Goal: Use online tool/utility: Utilize a website feature to perform a specific function

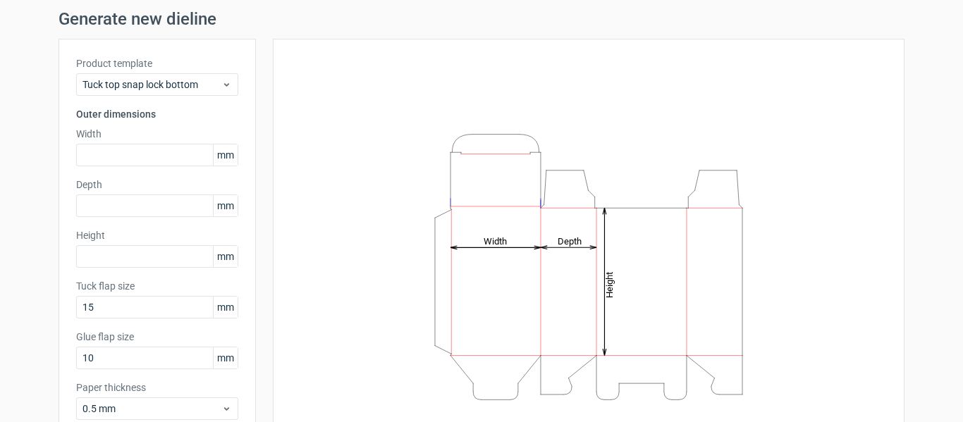
scroll to position [70, 0]
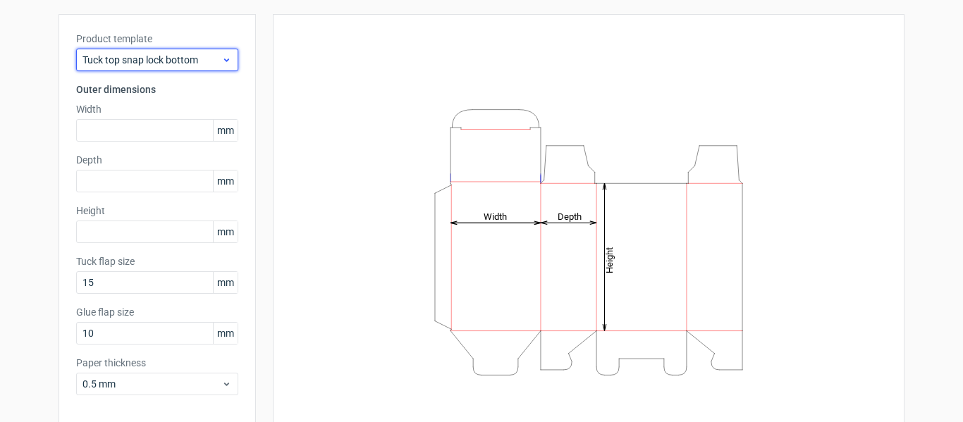
click at [153, 65] on span "Tuck top snap lock bottom" at bounding box center [151, 60] width 139 height 14
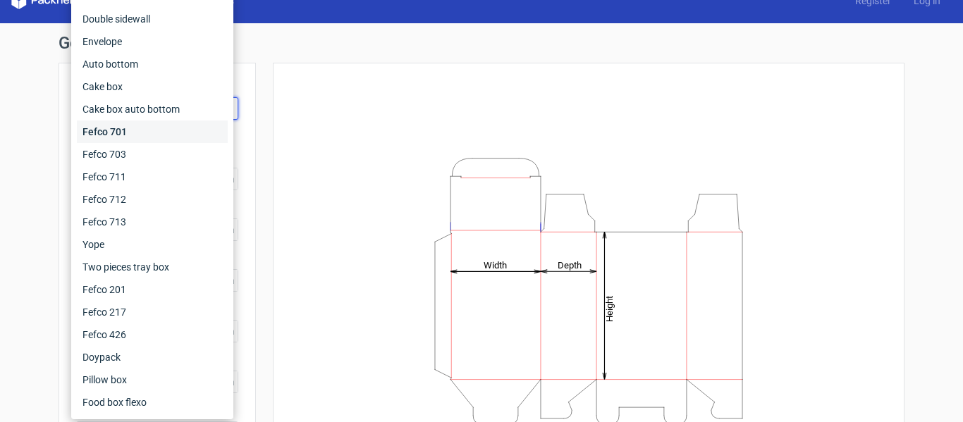
scroll to position [0, 0]
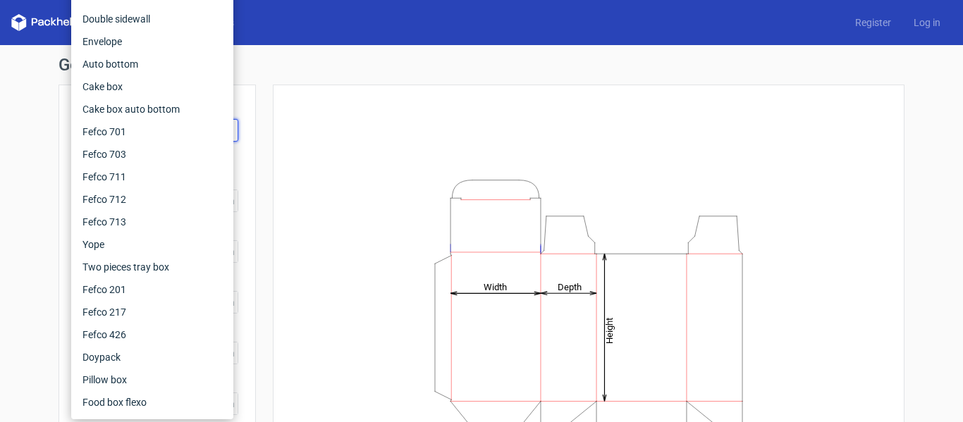
click at [299, 155] on div "Height Depth Width" at bounding box center [588, 312] width 596 height 421
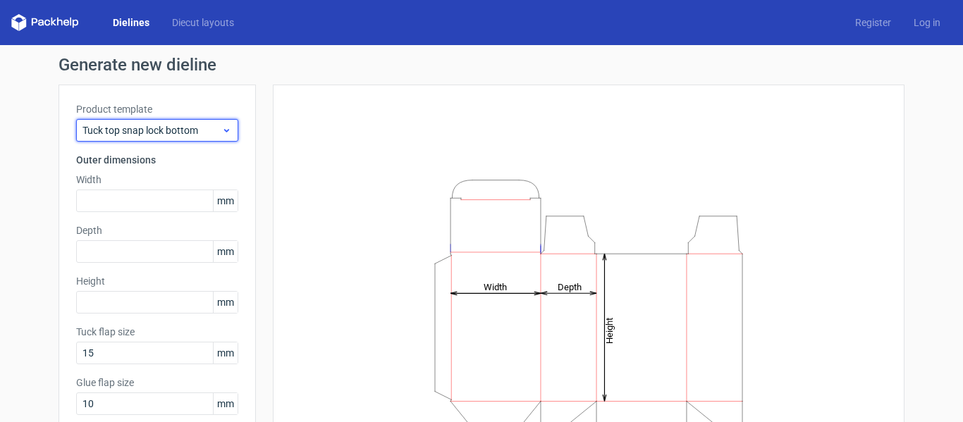
click at [189, 125] on span "Tuck top snap lock bottom" at bounding box center [151, 130] width 139 height 14
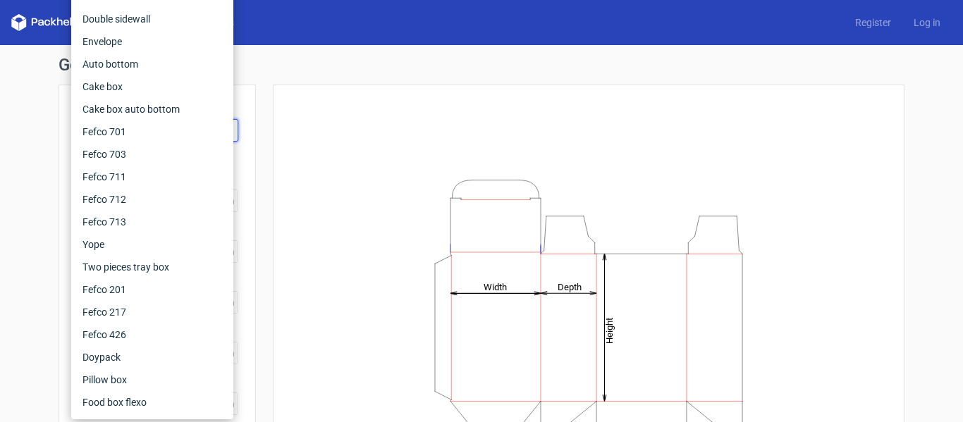
click at [285, 62] on h1 "Generate new dieline" at bounding box center [482, 64] width 846 height 17
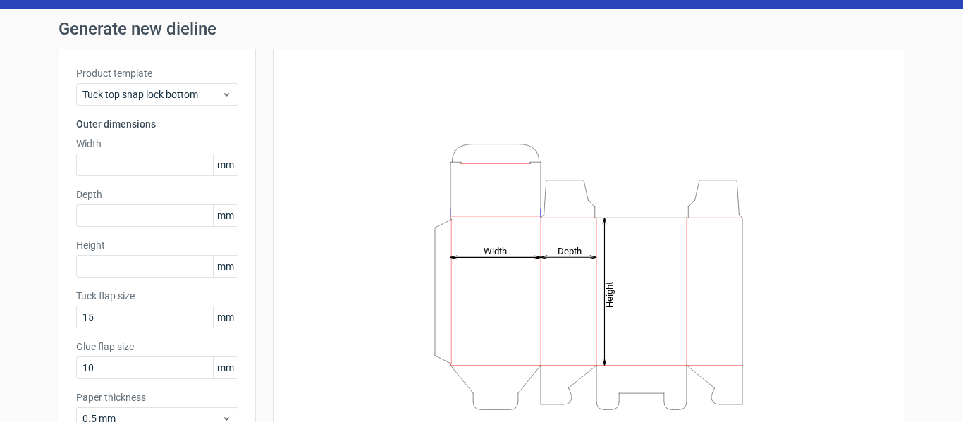
scroll to position [70, 0]
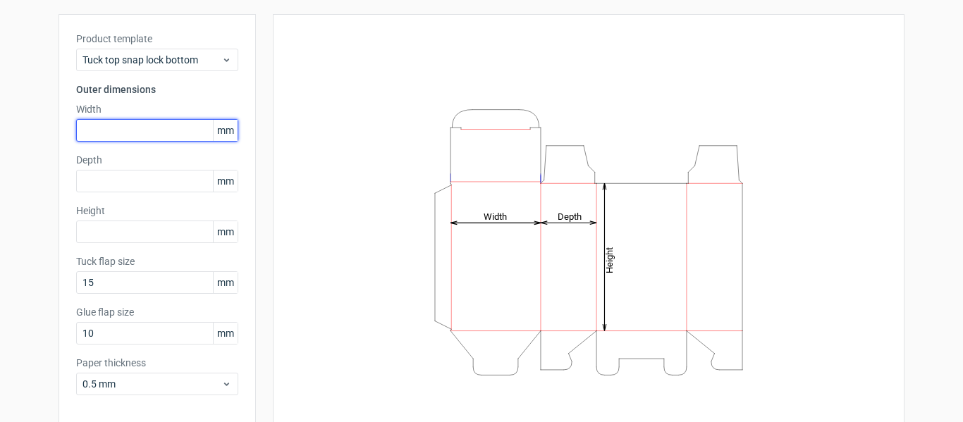
click at [135, 134] on input "text" at bounding box center [157, 130] width 162 height 23
type input "60"
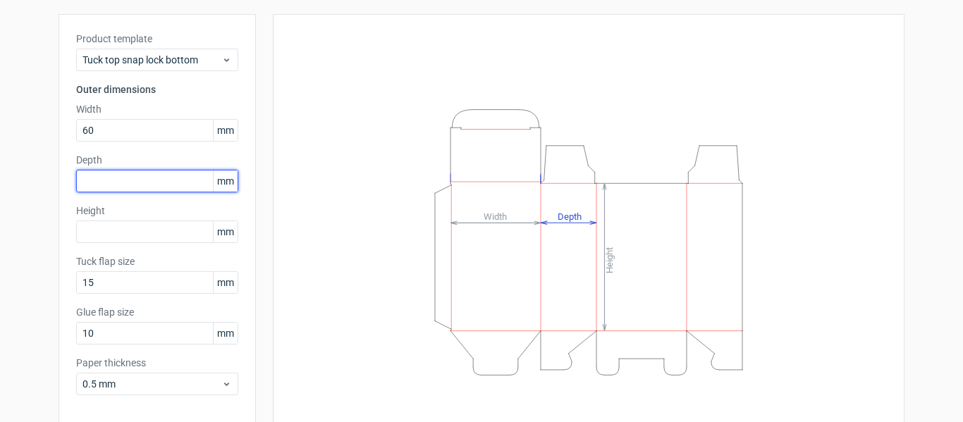
click at [125, 180] on input "text" at bounding box center [157, 181] width 162 height 23
type input "63"
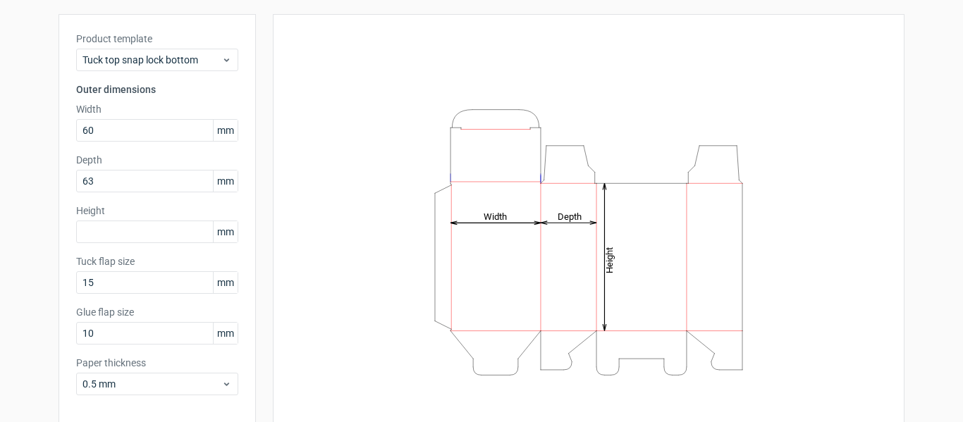
click at [149, 211] on label "Height" at bounding box center [157, 211] width 162 height 14
click at [104, 233] on input "text" at bounding box center [157, 232] width 162 height 23
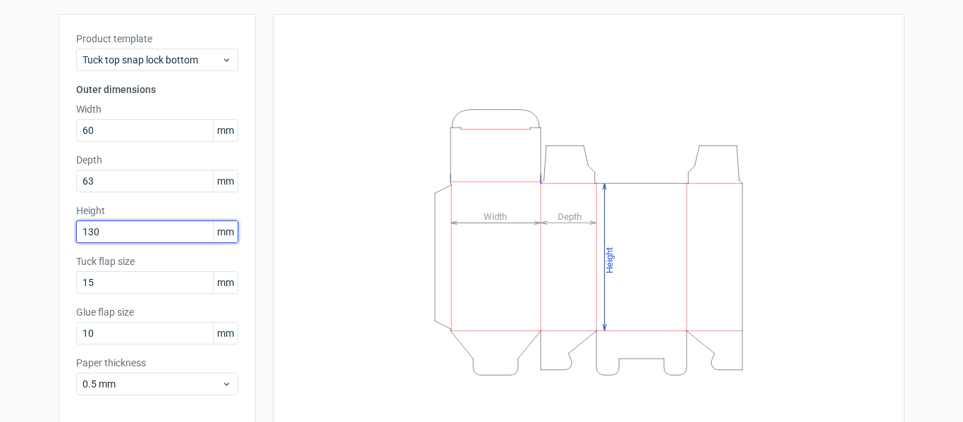
type input "130"
click at [189, 199] on div "Product template Tuck top snap lock bottom Outer dimensions Width 60 mm Depth 6…" at bounding box center [157, 219] width 197 height 410
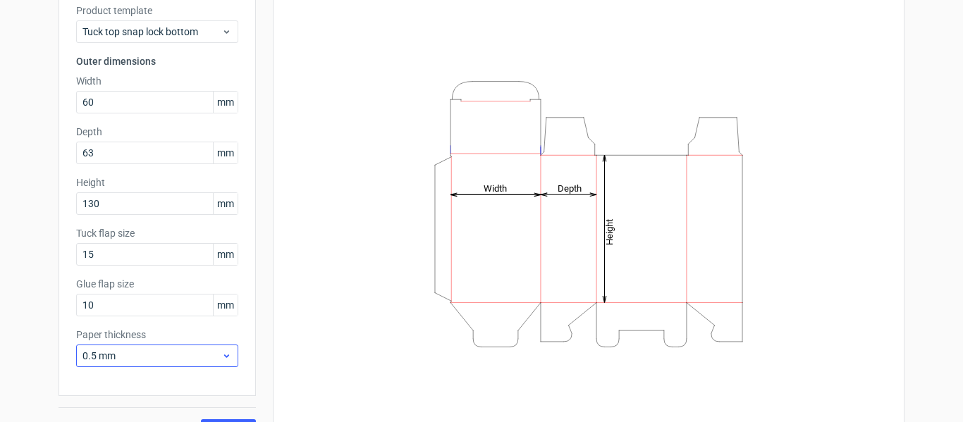
scroll to position [130, 0]
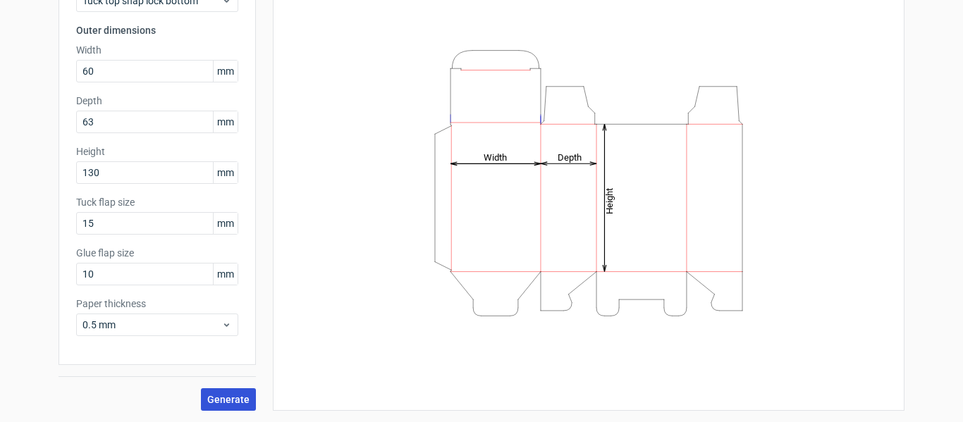
click at [230, 399] on span "Generate" at bounding box center [228, 400] width 42 height 10
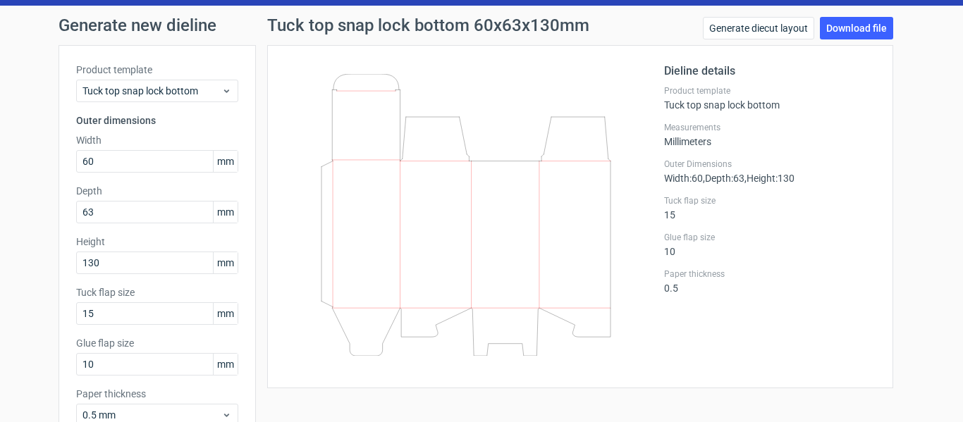
scroll to position [70, 0]
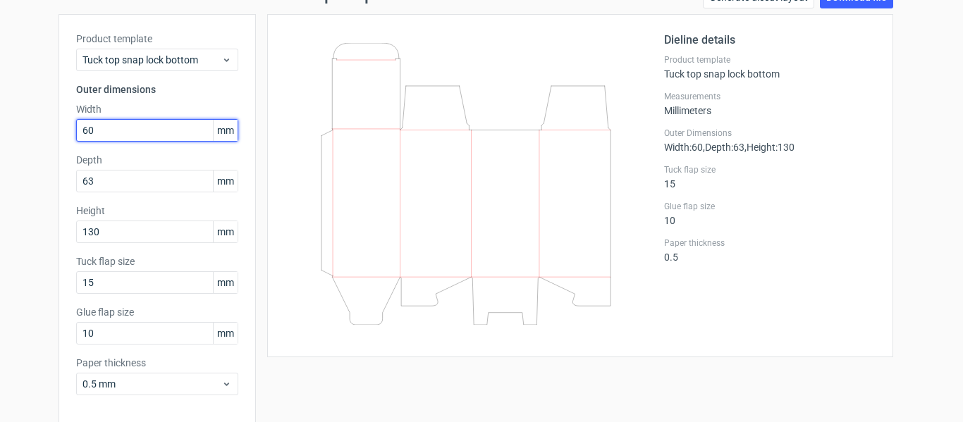
click at [98, 125] on input "60" at bounding box center [157, 130] width 162 height 23
type input "63"
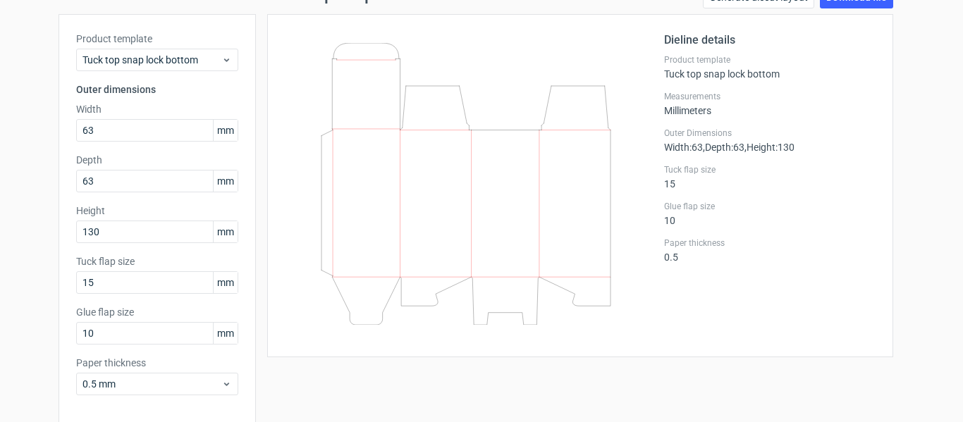
click at [143, 154] on label "Depth" at bounding box center [157, 160] width 162 height 14
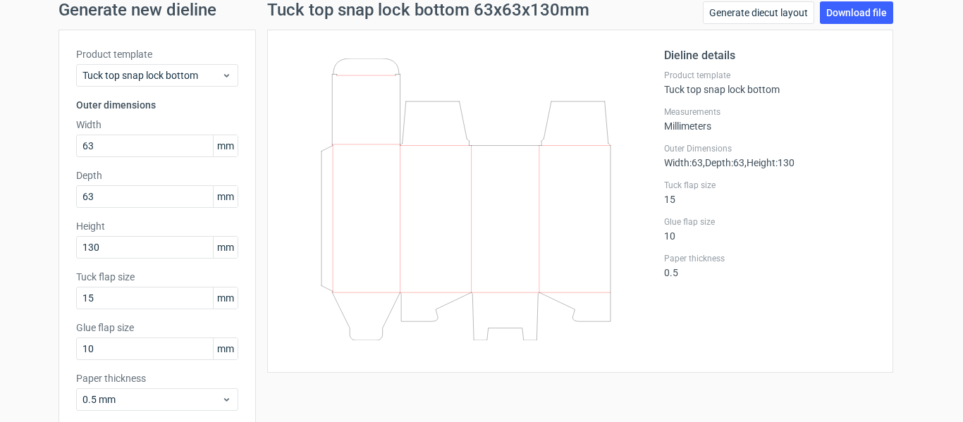
scroll to position [130, 0]
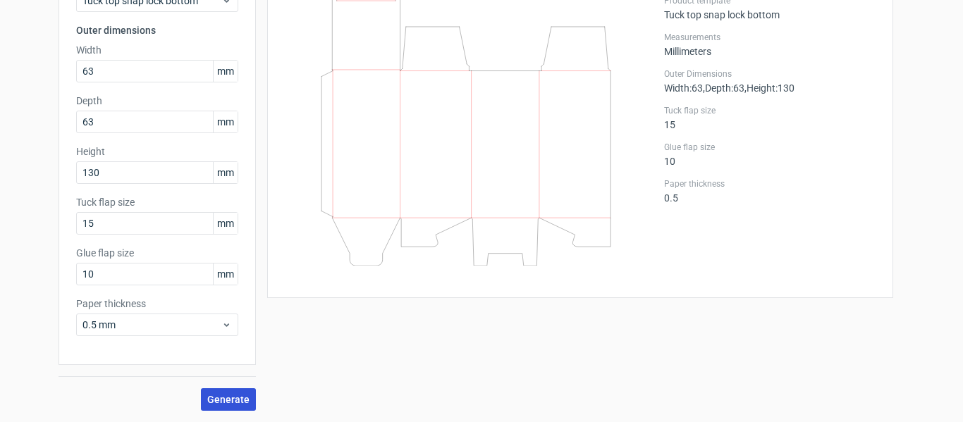
click at [225, 401] on span "Generate" at bounding box center [228, 400] width 42 height 10
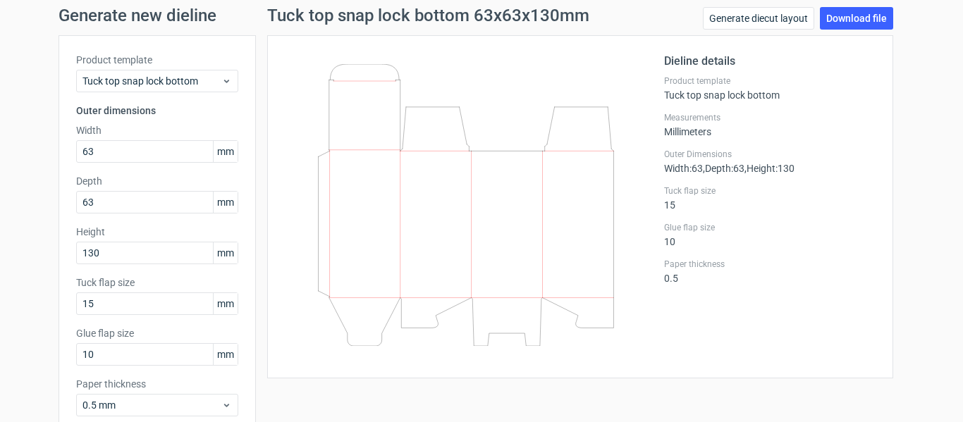
scroll to position [0, 0]
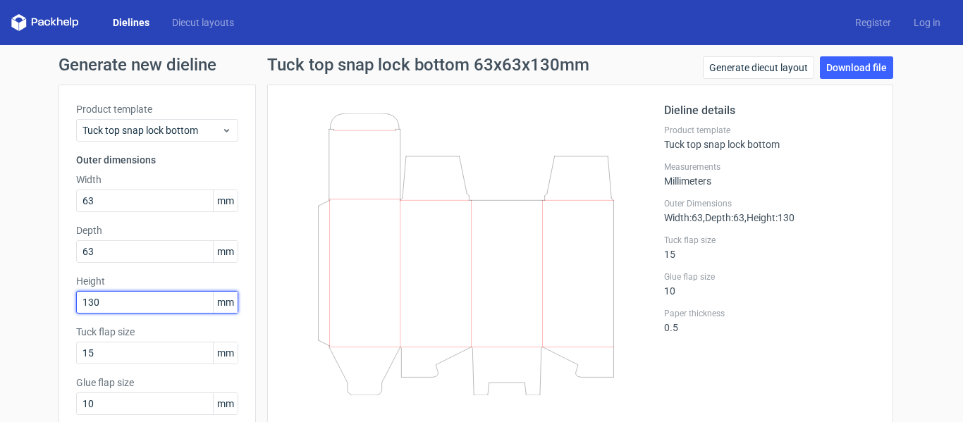
drag, startPoint x: 72, startPoint y: 300, endPoint x: 30, endPoint y: 302, distance: 42.3
click at [30, 309] on div "Generate new dieline Product template Tuck top snap lock bottom Outer dimension…" at bounding box center [481, 298] width 963 height 507
type input "63"
click at [233, 74] on div "Generate new dieline Product template Tuck top snap lock bottom Outer dimension…" at bounding box center [482, 298] width 846 height 484
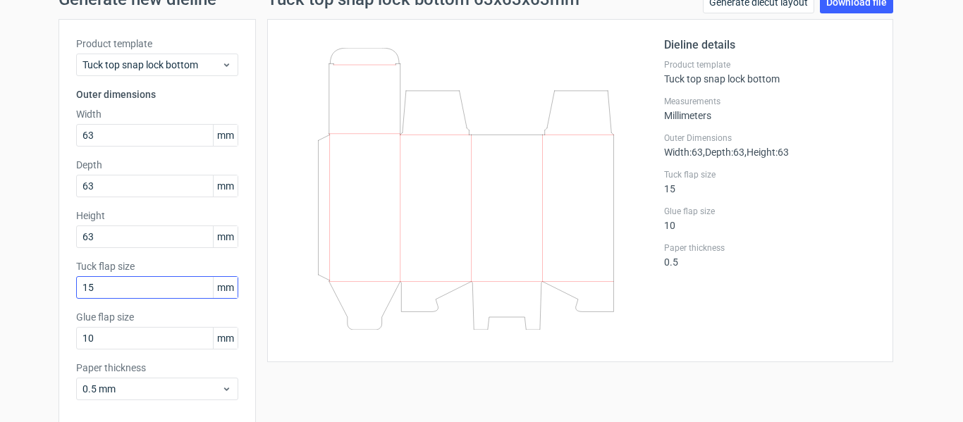
scroll to position [130, 0]
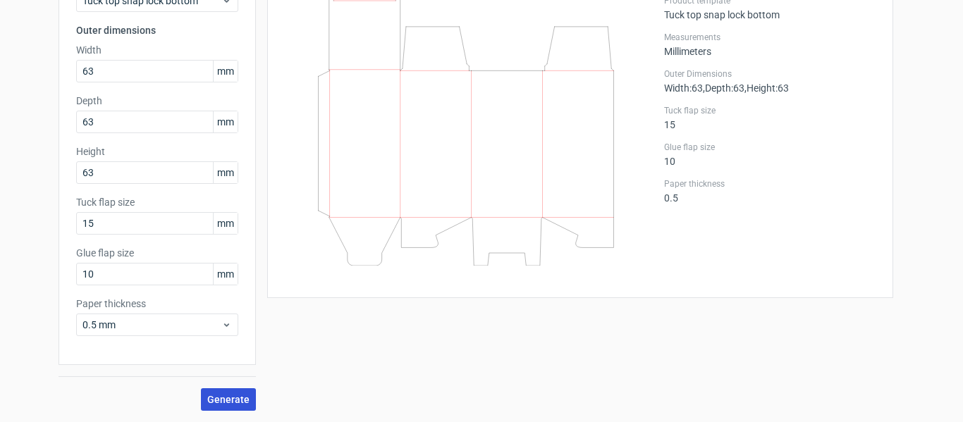
click at [233, 395] on span "Generate" at bounding box center [228, 400] width 42 height 10
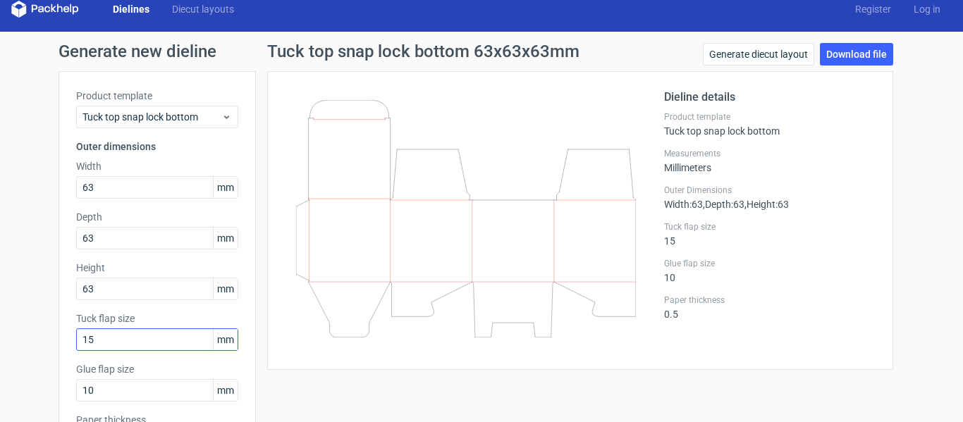
scroll to position [0, 0]
